Goal: Task Accomplishment & Management: Use online tool/utility

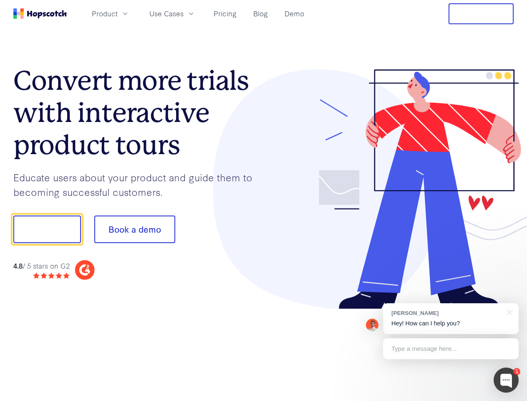
click at [264, 200] on div at bounding box center [389, 189] width 250 height 240
click at [118, 13] on span "Product" at bounding box center [105, 13] width 26 height 10
click at [184, 13] on span "Use Cases" at bounding box center [166, 13] width 34 height 10
click at [481, 14] on button "Free Trial" at bounding box center [481, 13] width 65 height 21
click at [47, 229] on button "Show me!" at bounding box center [47, 229] width 68 height 28
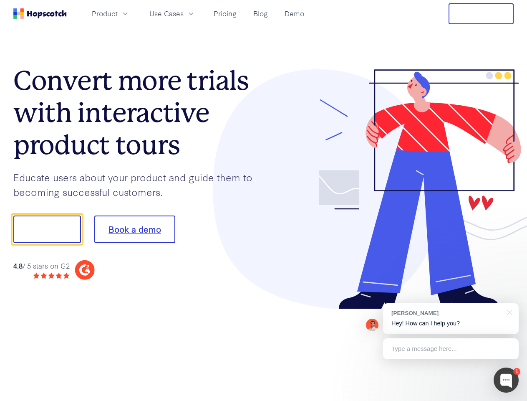
click at [134, 229] on button "Book a demo" at bounding box center [134, 229] width 81 height 28
click at [506, 380] on div at bounding box center [506, 379] width 25 height 25
click at [451, 319] on div "[PERSON_NAME] Hey! How can I help you?" at bounding box center [451, 318] width 136 height 31
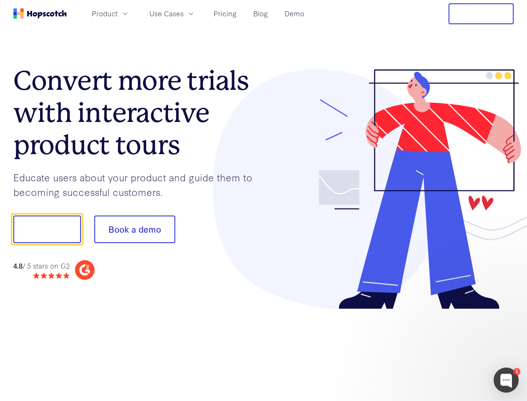
click at [508, 311] on div at bounding box center [440, 284] width 157 height 167
click at [451, 349] on div at bounding box center [440, 284] width 157 height 167
